Goal: Transaction & Acquisition: Purchase product/service

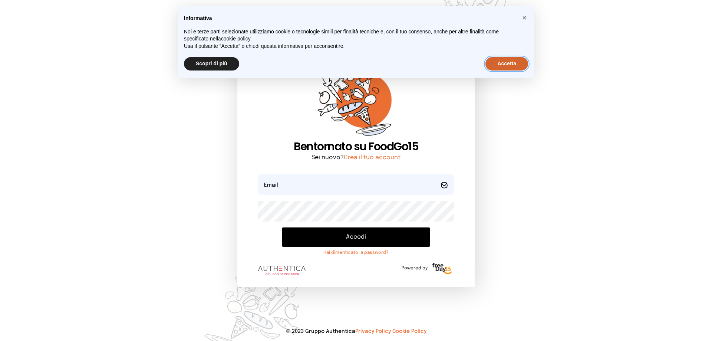
click at [509, 63] on button "Accetta" at bounding box center [506, 63] width 43 height 13
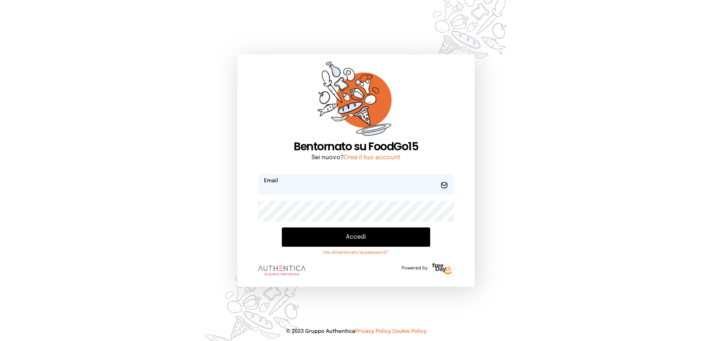
click at [385, 186] on input "email" at bounding box center [356, 184] width 196 height 21
type input "*"
type input "**********"
click at [367, 241] on button "Accedi" at bounding box center [356, 236] width 148 height 19
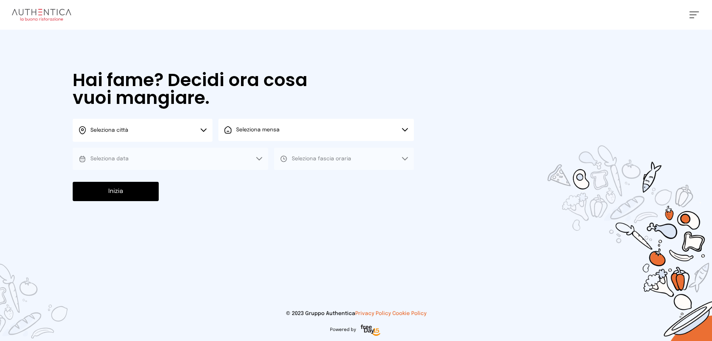
click at [200, 132] on icon at bounding box center [203, 130] width 6 height 4
click at [188, 151] on li "Terni" at bounding box center [143, 152] width 140 height 20
click at [237, 136] on button "Seleziona mensa" at bounding box center [315, 130] width 195 height 22
click at [242, 150] on span "Mensa interna" at bounding box center [260, 150] width 48 height 7
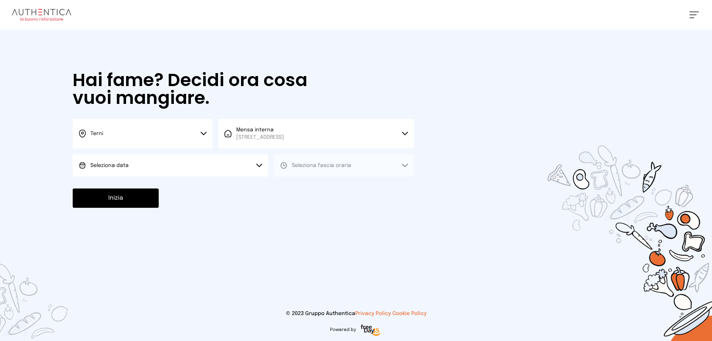
click at [228, 164] on button "Seleziona data" at bounding box center [170, 165] width 195 height 22
drag, startPoint x: 226, startPoint y: 175, endPoint x: 232, endPoint y: 177, distance: 6.1
click at [226, 176] on button "Seleziona data" at bounding box center [170, 165] width 195 height 22
click at [288, 170] on button "Seleziona fascia oraria" at bounding box center [344, 165] width 140 height 22
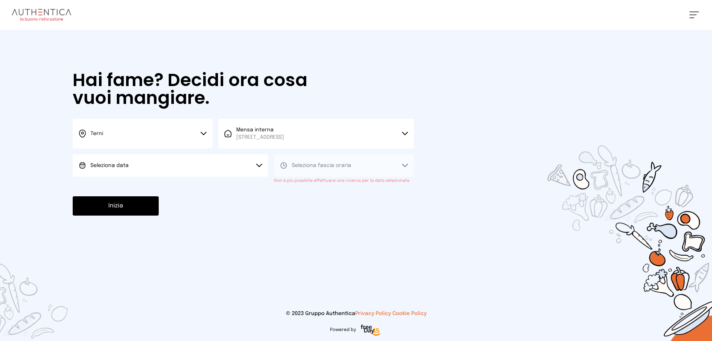
click at [226, 175] on button "Seleziona data" at bounding box center [170, 165] width 195 height 22
drag, startPoint x: 222, startPoint y: 188, endPoint x: 233, endPoint y: 189, distance: 10.8
click at [222, 189] on li "[DATE], [DATE]" at bounding box center [170, 185] width 195 height 19
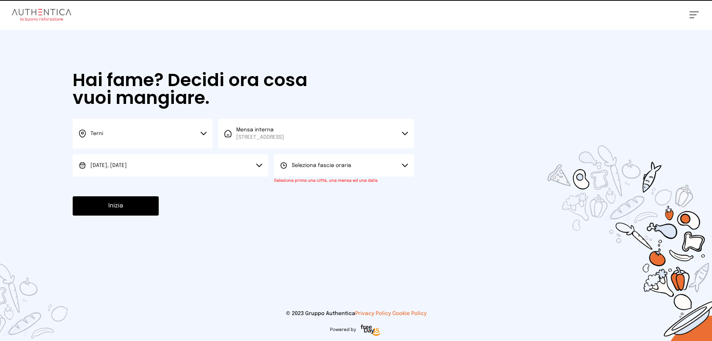
click at [302, 172] on button "Seleziona fascia oraria" at bounding box center [344, 165] width 140 height 22
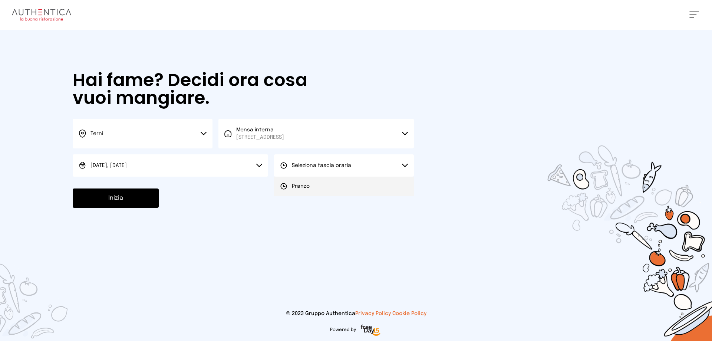
click at [300, 188] on span "Pranzo" at bounding box center [301, 185] width 18 height 7
click at [115, 200] on button "Inizia" at bounding box center [116, 197] width 86 height 19
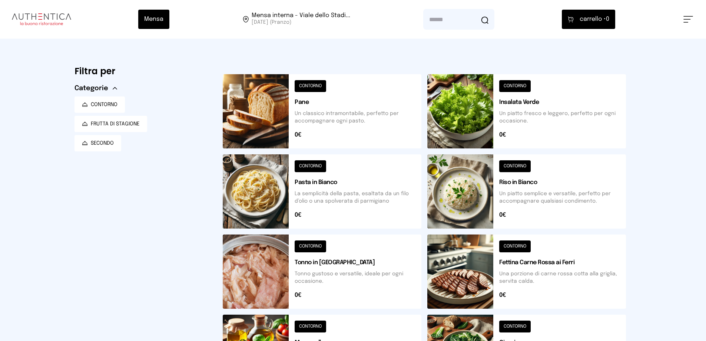
scroll to position [111, 0]
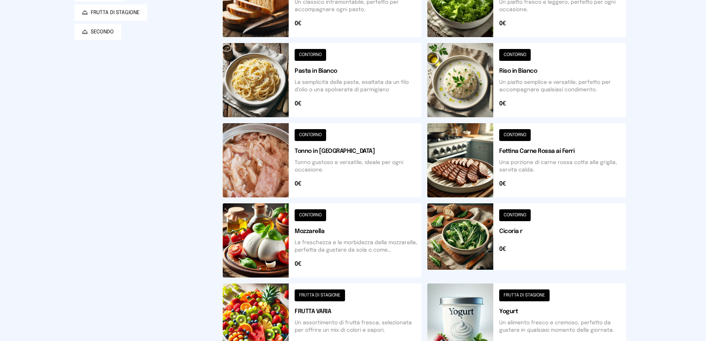
click at [507, 216] on button at bounding box center [526, 240] width 199 height 74
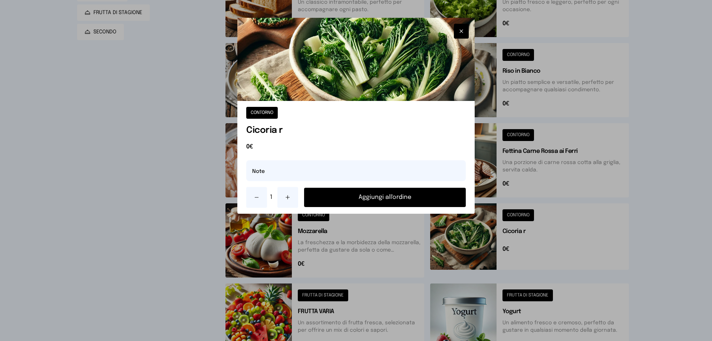
click at [415, 196] on button "Aggiungi all'ordine" at bounding box center [385, 197] width 162 height 19
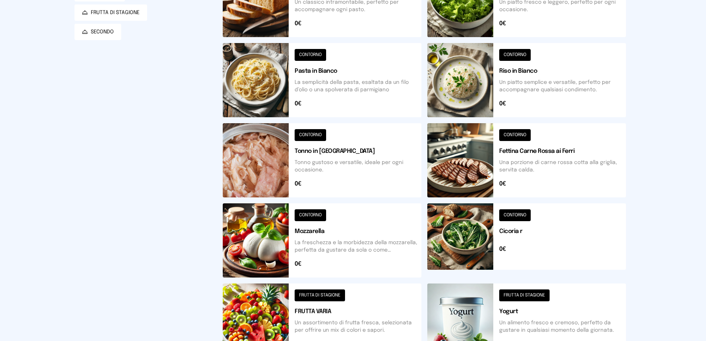
click at [329, 294] on button at bounding box center [322, 320] width 199 height 74
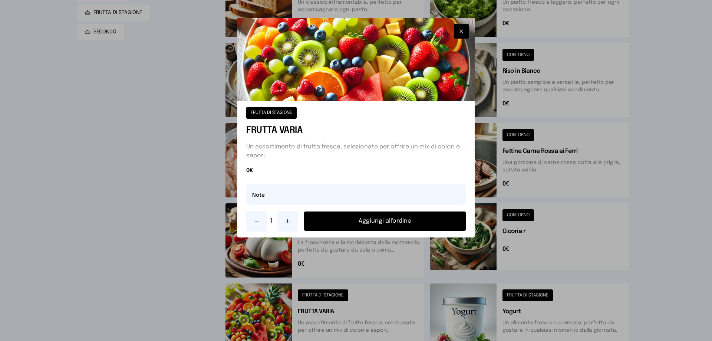
click at [362, 219] on button "Aggiungi all'ordine" at bounding box center [385, 220] width 162 height 19
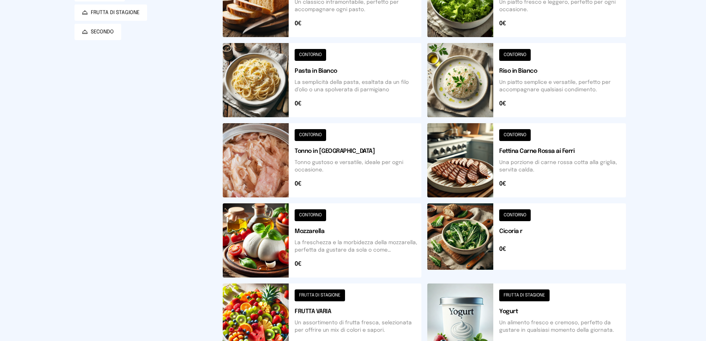
scroll to position [0, 0]
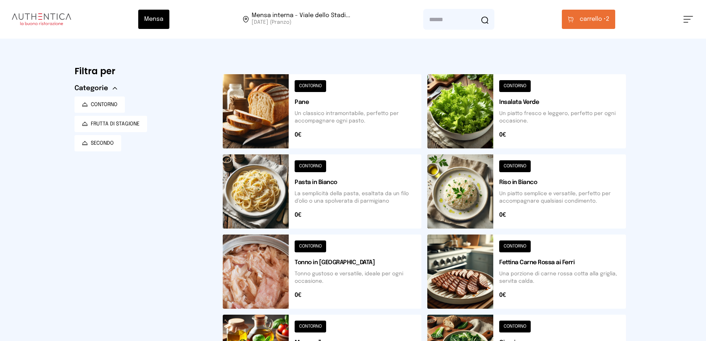
click at [586, 22] on span "carrello •" at bounding box center [593, 19] width 26 height 9
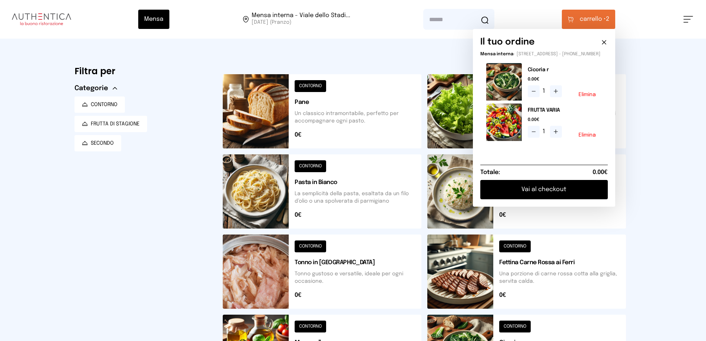
click at [541, 193] on button "Vai al checkout" at bounding box center [543, 189] width 127 height 19
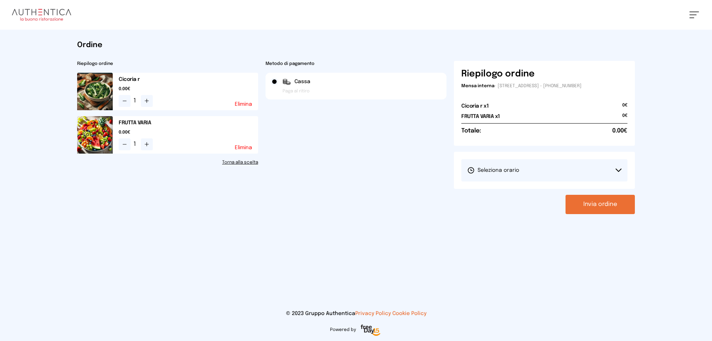
click at [619, 168] on icon at bounding box center [618, 170] width 6 height 4
click at [588, 199] on li "1° Turno (13:00 - 15:00)" at bounding box center [544, 190] width 166 height 19
click at [593, 198] on button "Invia ordine" at bounding box center [599, 204] width 69 height 19
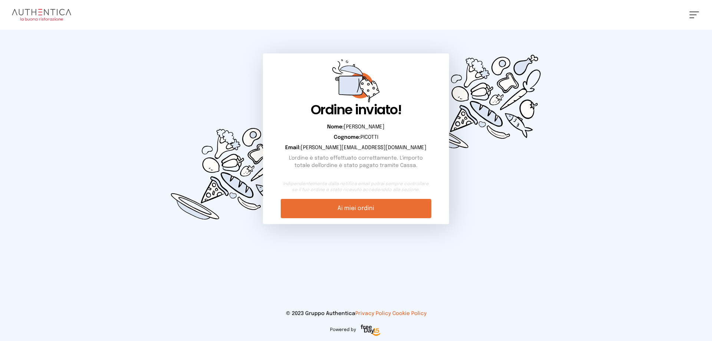
click at [387, 210] on link "Ai miei ordini" at bounding box center [356, 208] width 150 height 19
